Goal: Task Accomplishment & Management: Use online tool/utility

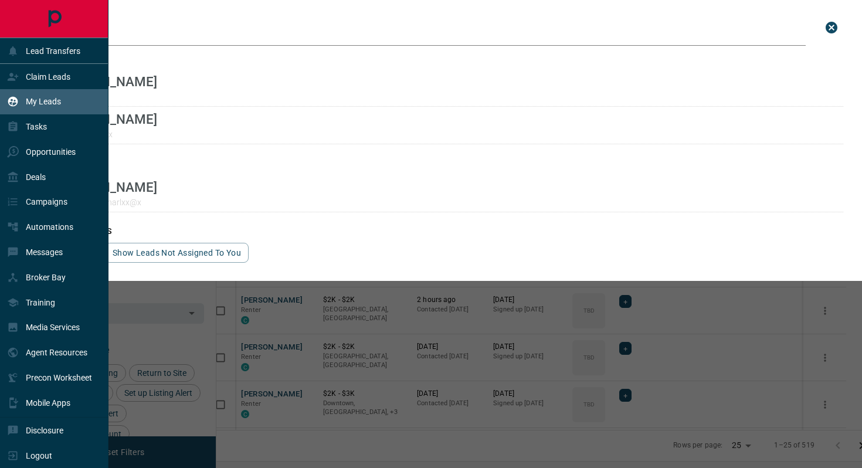
scroll to position [363, 640]
click at [57, 97] on p "My Leads" at bounding box center [43, 101] width 35 height 9
click at [64, 79] on p "Claim Leads" at bounding box center [48, 76] width 45 height 9
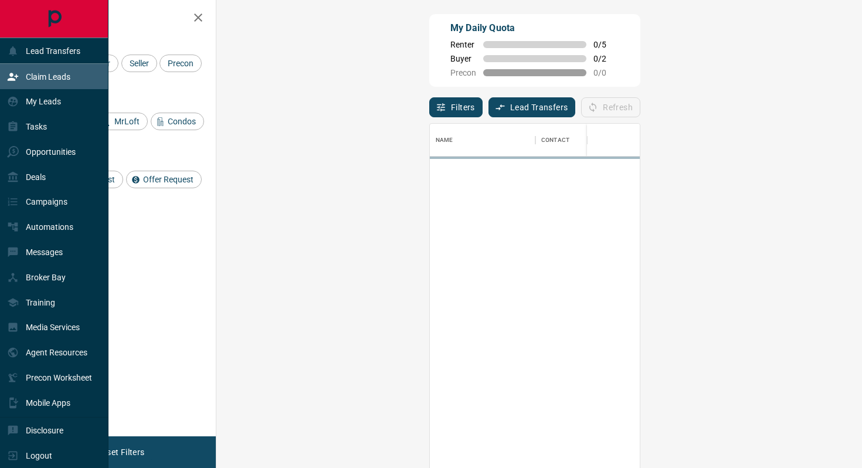
scroll to position [355, 620]
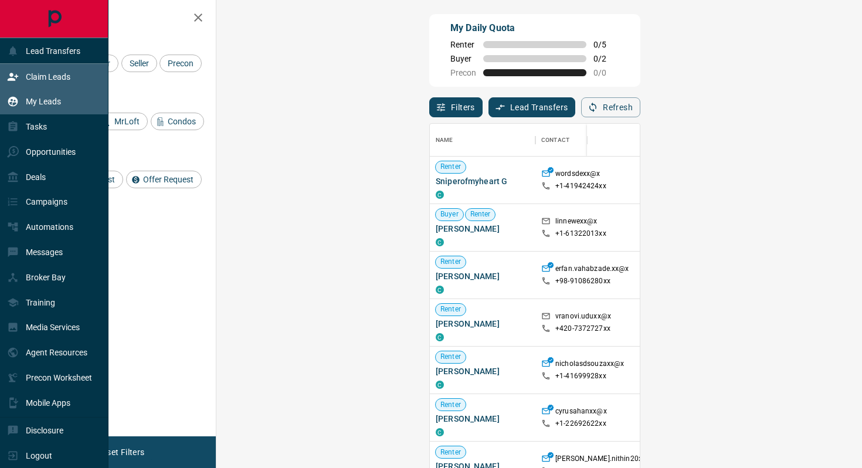
click at [38, 104] on p "My Leads" at bounding box center [43, 101] width 35 height 9
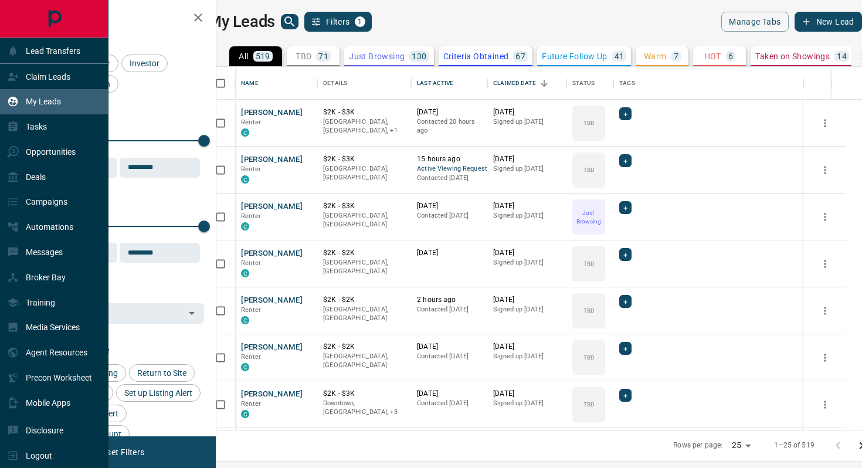
scroll to position [363, 640]
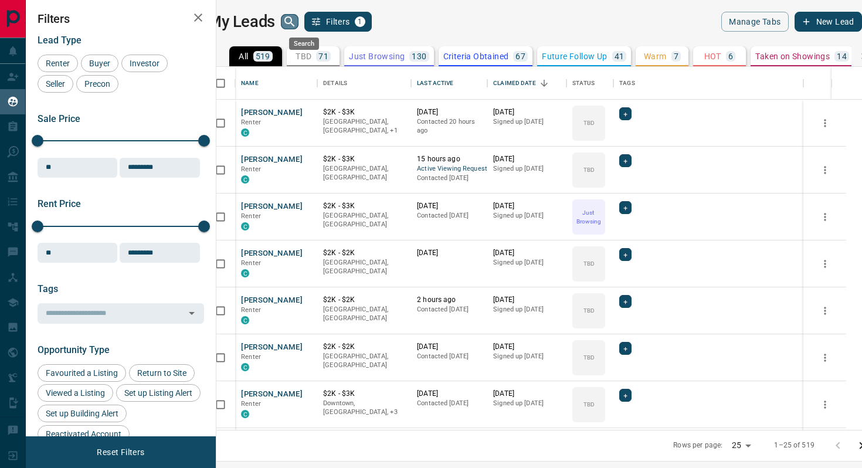
click at [294, 21] on icon "search button" at bounding box center [289, 21] width 10 height 10
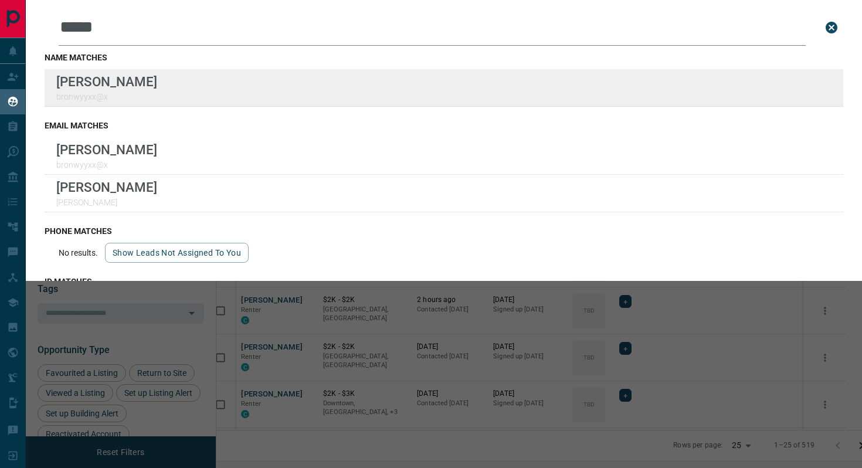
type input "*****"
click at [0, 0] on div "Lead Transfers Claim Leads My Leads Tasks Opportunities Deals Campaigns Automat…" at bounding box center [431, 226] width 862 height 453
